Goal: Task Accomplishment & Management: Use online tool/utility

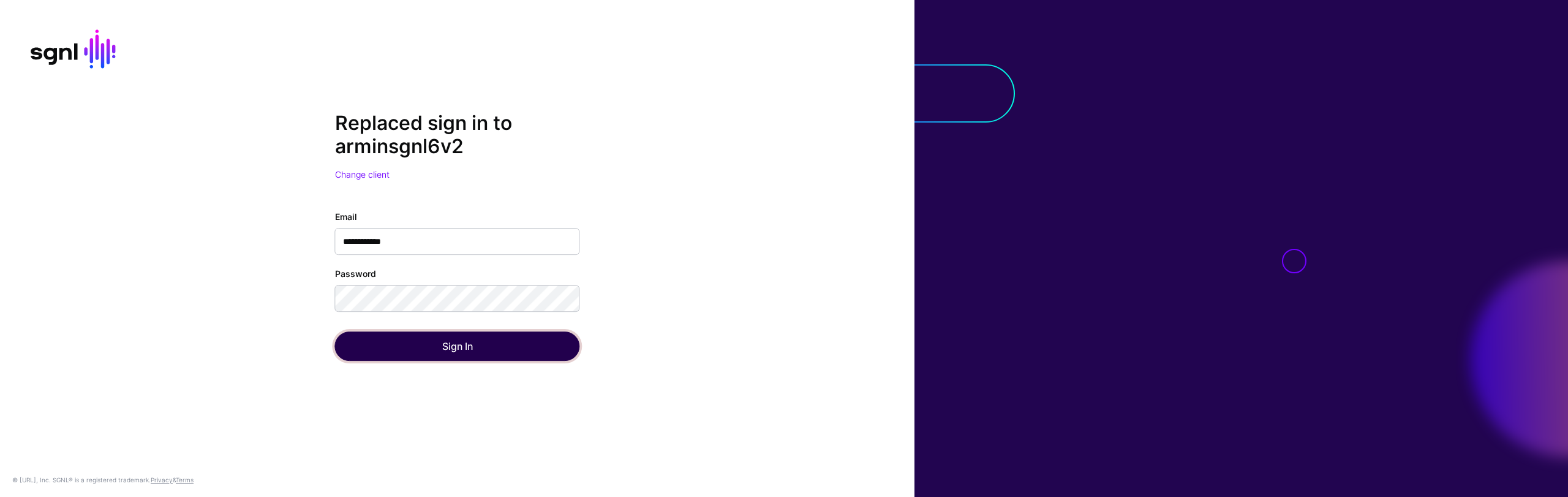
click at [419, 350] on button "Sign In" at bounding box center [458, 346] width 245 height 29
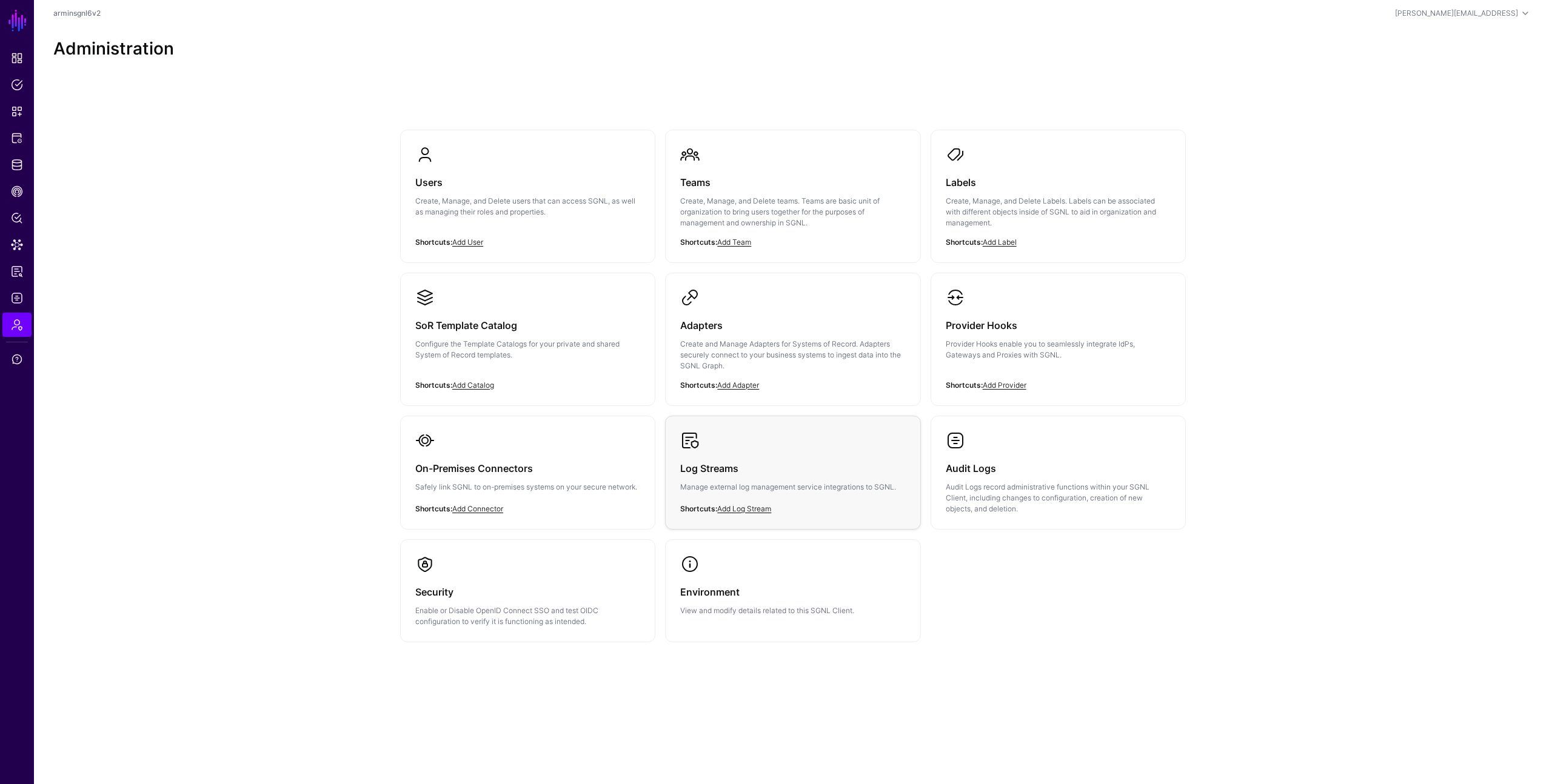
click at [797, 479] on div "Log Streams Manage external log management service integrations to SGNL." at bounding box center [793, 481] width 225 height 62
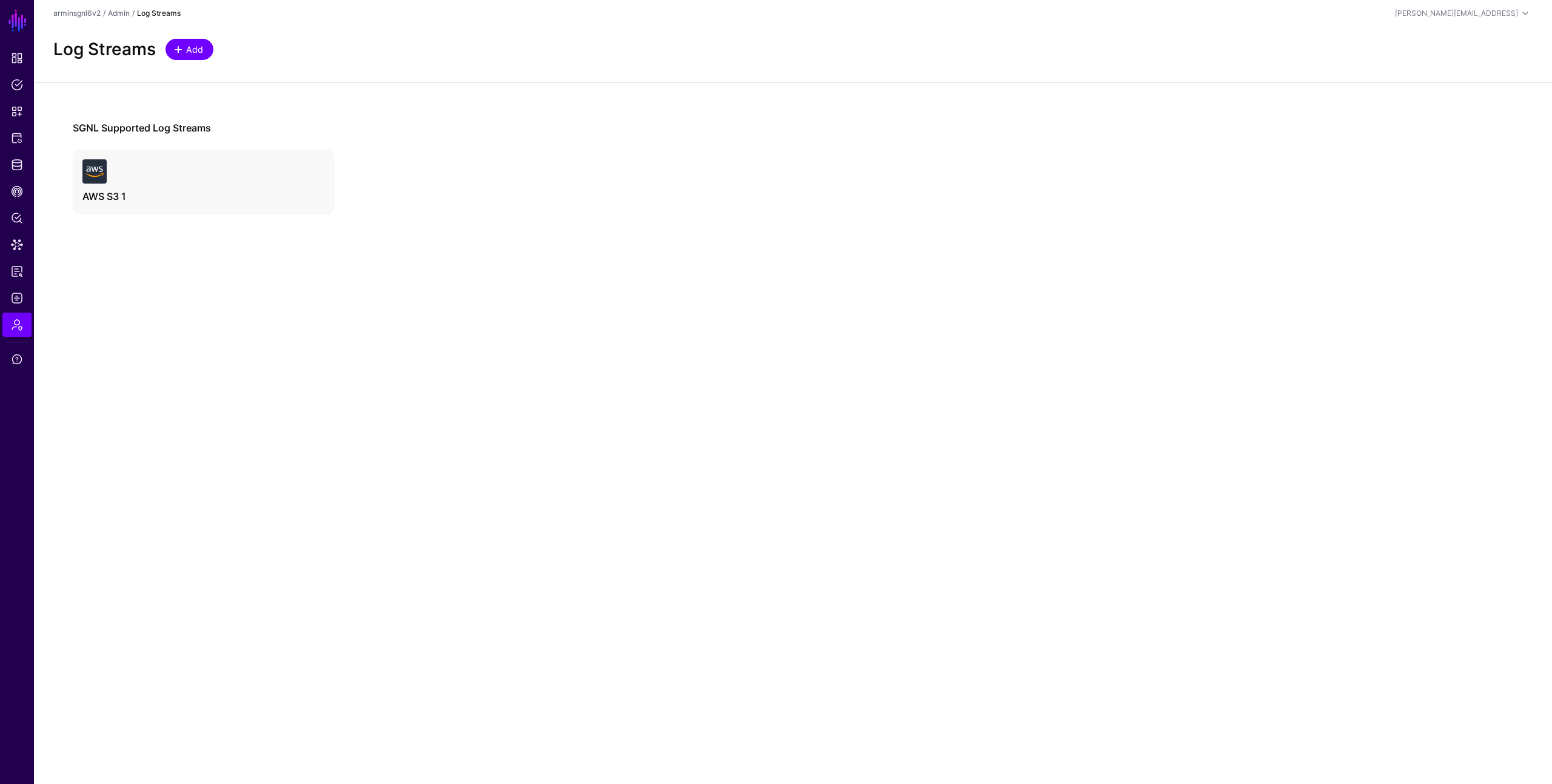
click at [199, 59] on link "Add" at bounding box center [189, 49] width 48 height 21
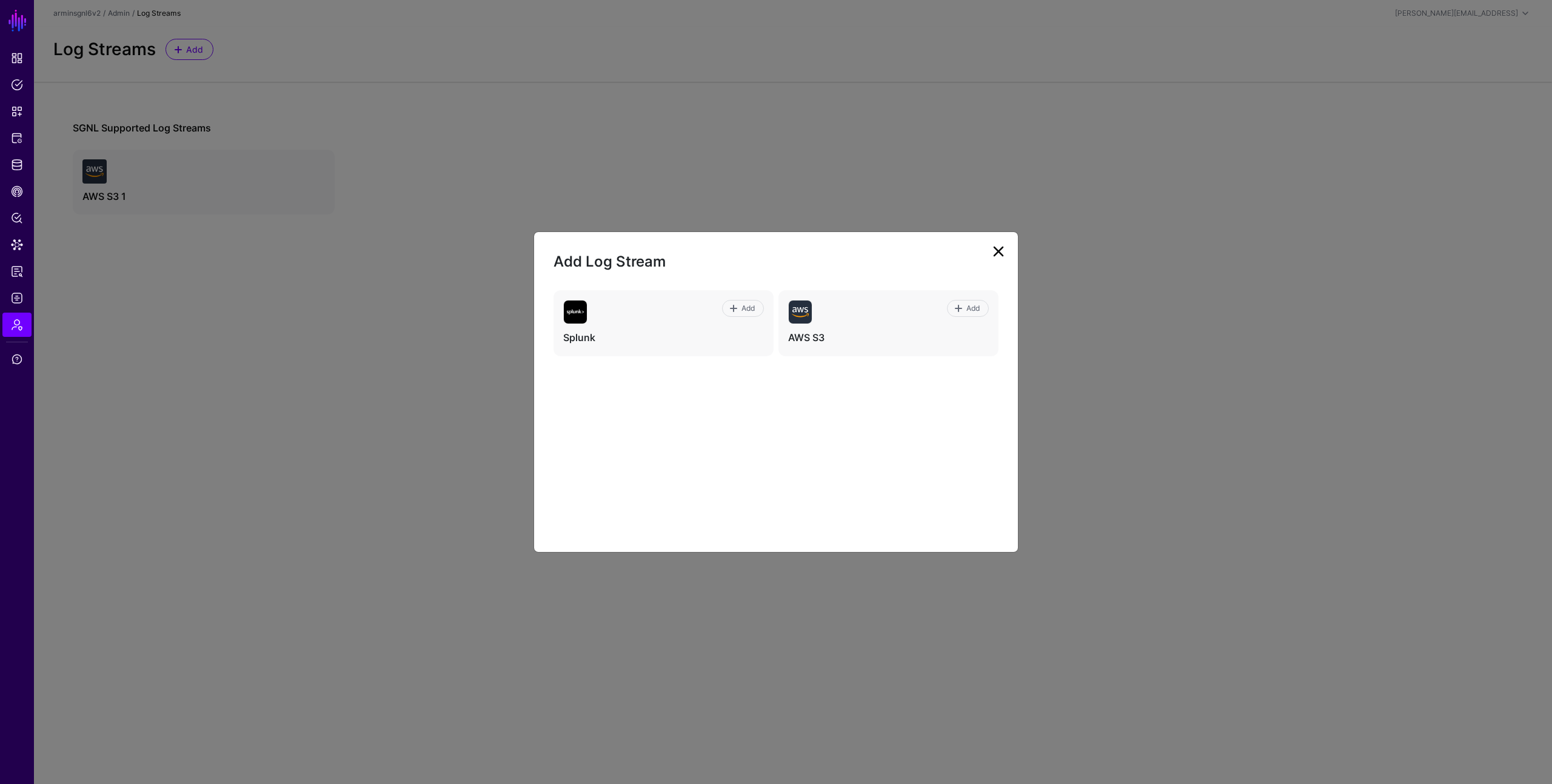
click at [874, 489] on div "Add Splunk Add AWS S3" at bounding box center [776, 411] width 445 height 242
click at [971, 307] on span "Add" at bounding box center [973, 308] width 17 height 11
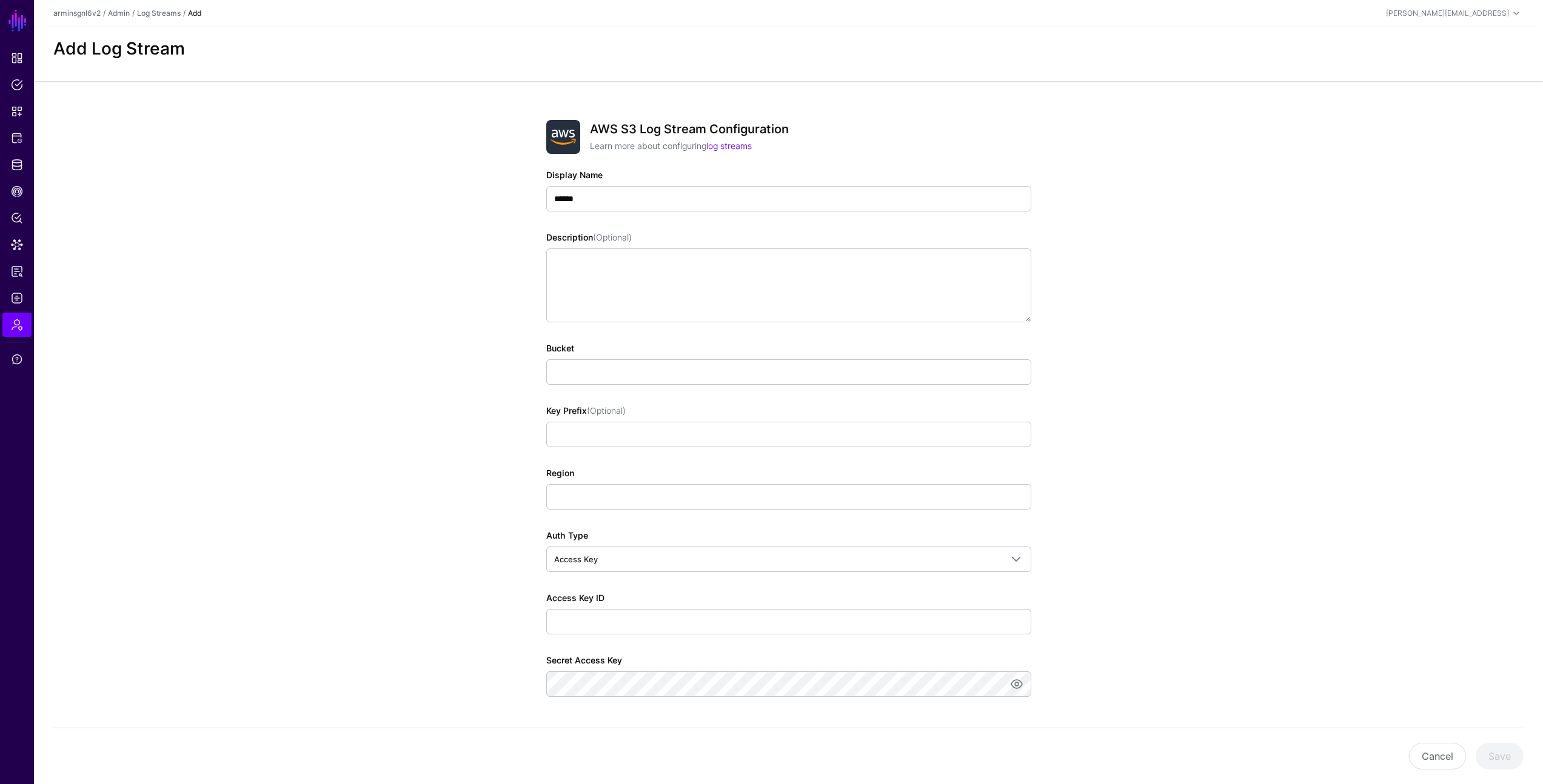
click at [369, 390] on app-admin-log-streams-details-form "AWS S3 Log Stream Configuration Learn more about configuring log streams Displa…" at bounding box center [788, 452] width 1509 height 742
